Goal: Check status: Check status

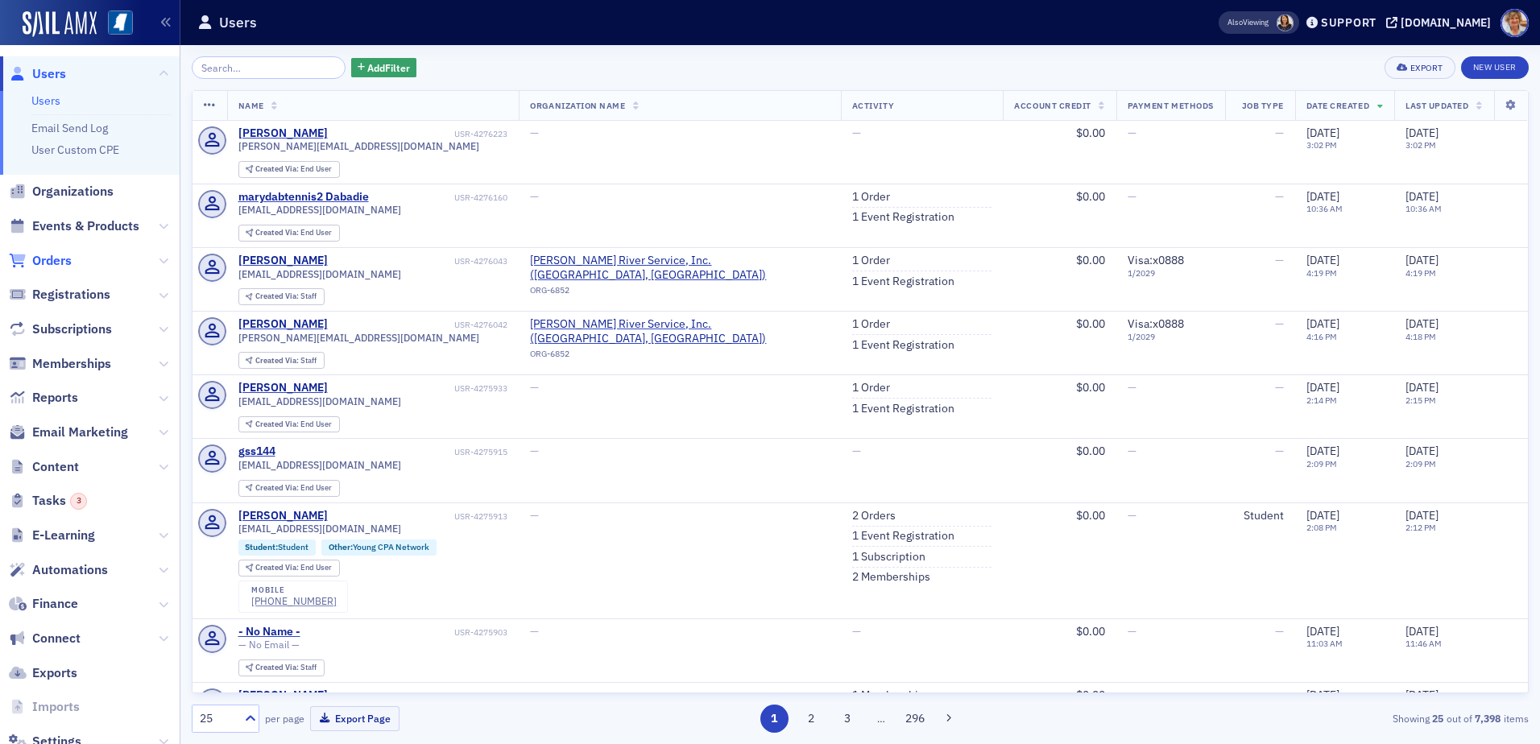
click at [65, 258] on span "Orders" at bounding box center [51, 261] width 39 height 18
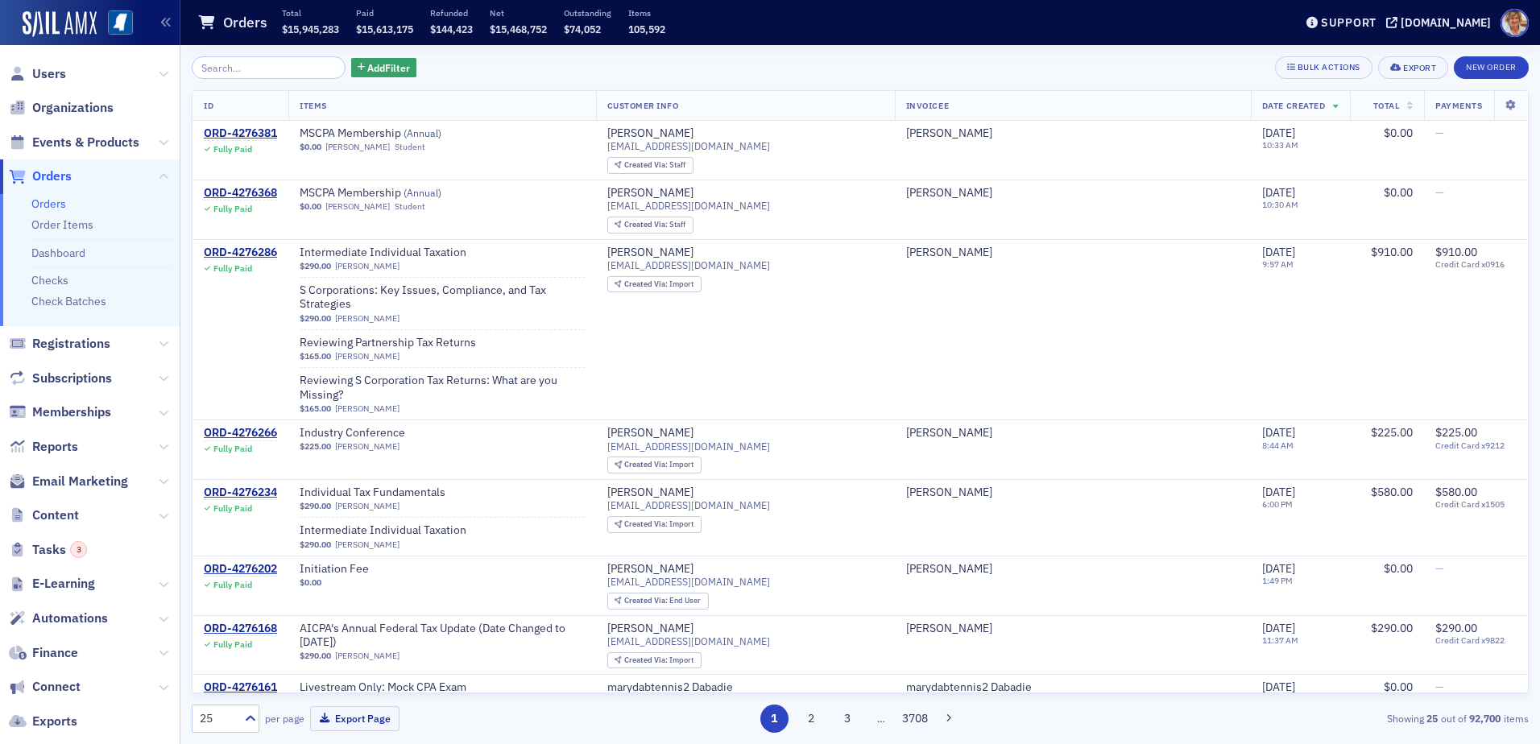
click at [299, 65] on input "search" at bounding box center [269, 67] width 154 height 23
click at [268, 66] on input "search" at bounding box center [269, 67] width 154 height 23
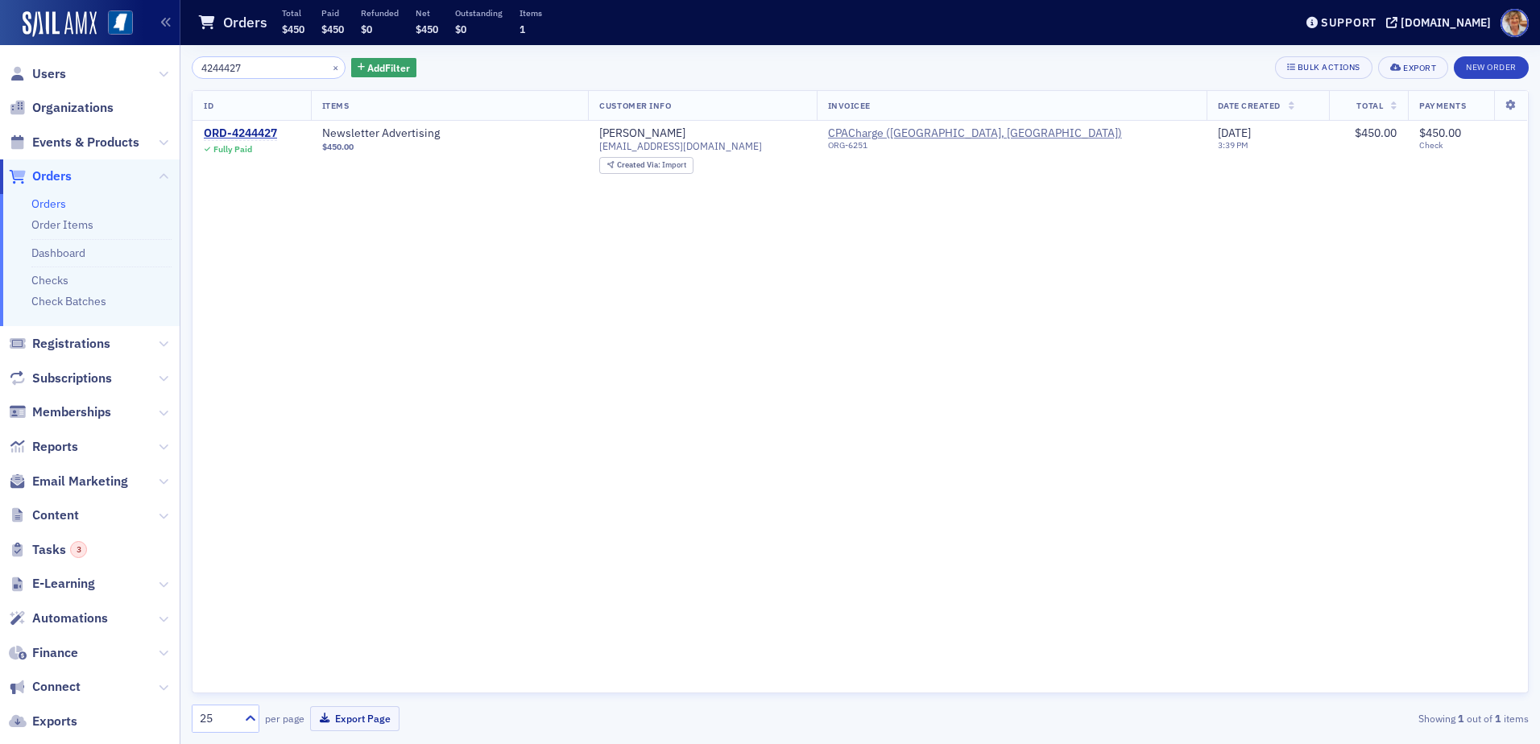
type input "4244427"
